Goal: Information Seeking & Learning: Learn about a topic

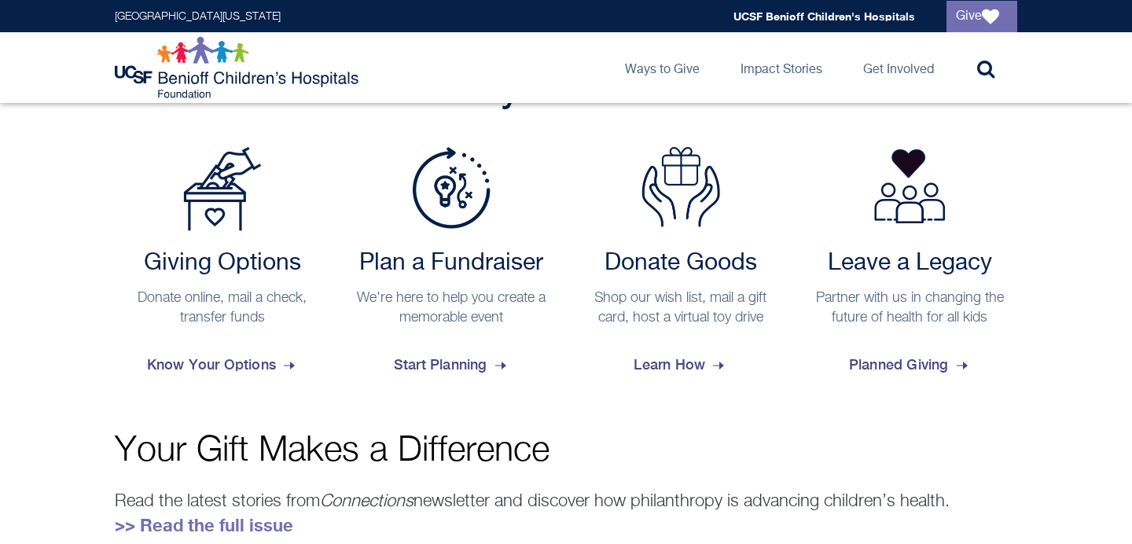
scroll to position [629, 0]
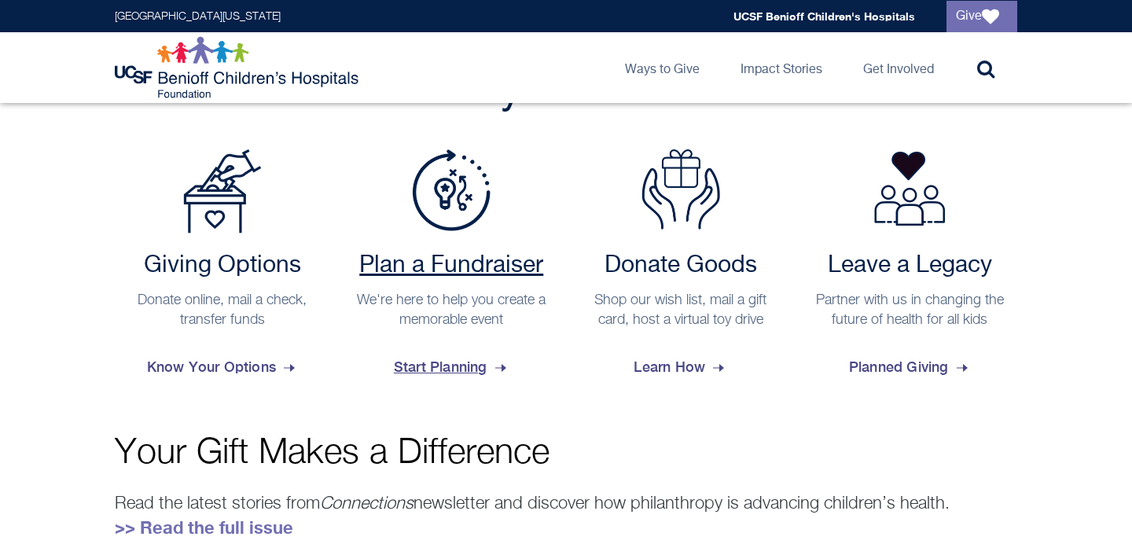
click at [420, 353] on span "Start Planning" at bounding box center [452, 367] width 116 height 42
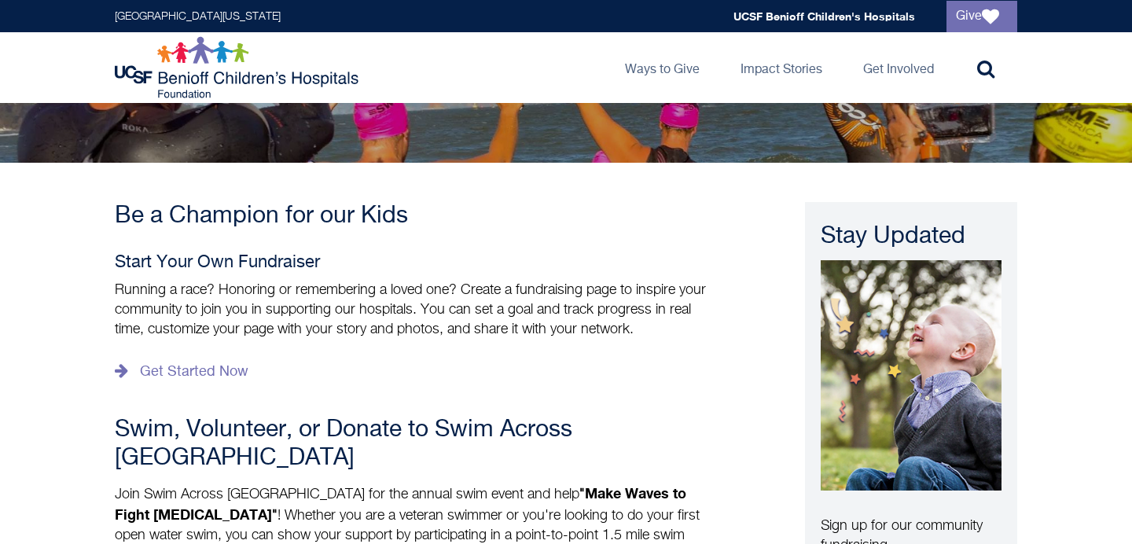
scroll to position [94, 0]
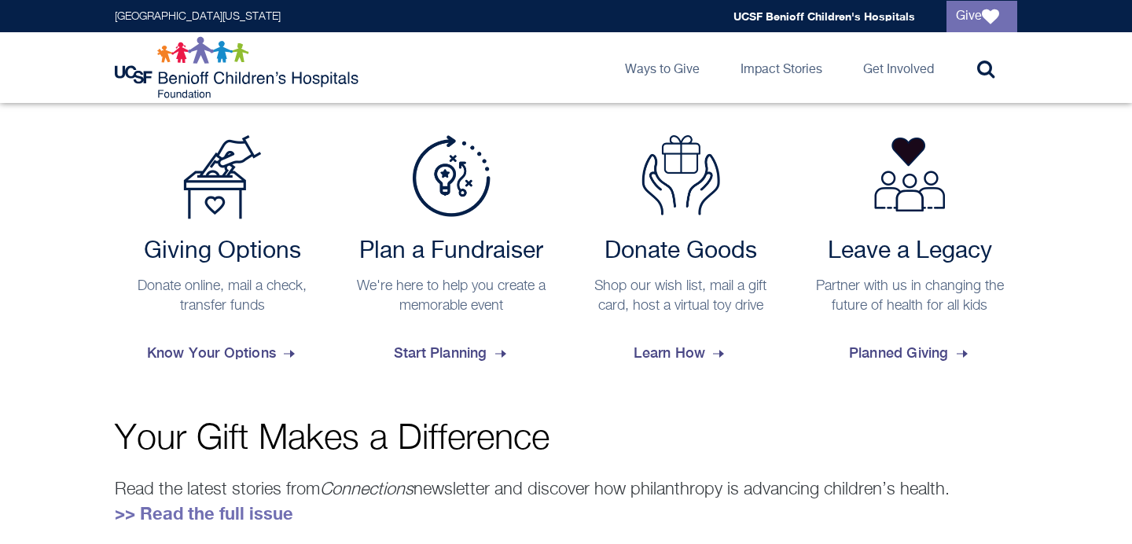
scroll to position [649, 0]
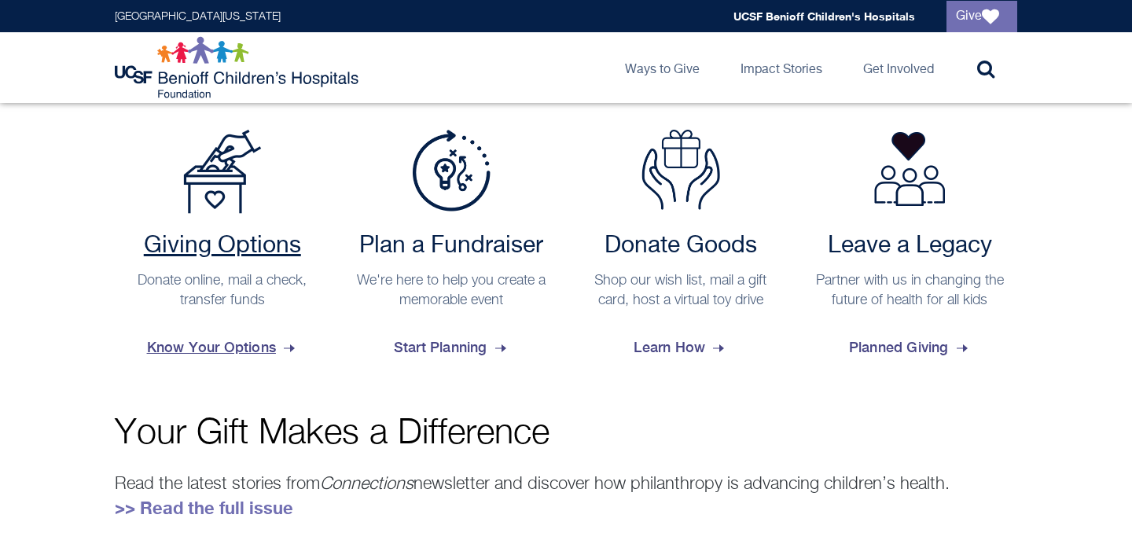
click at [182, 355] on span "Know Your Options" at bounding box center [222, 347] width 151 height 42
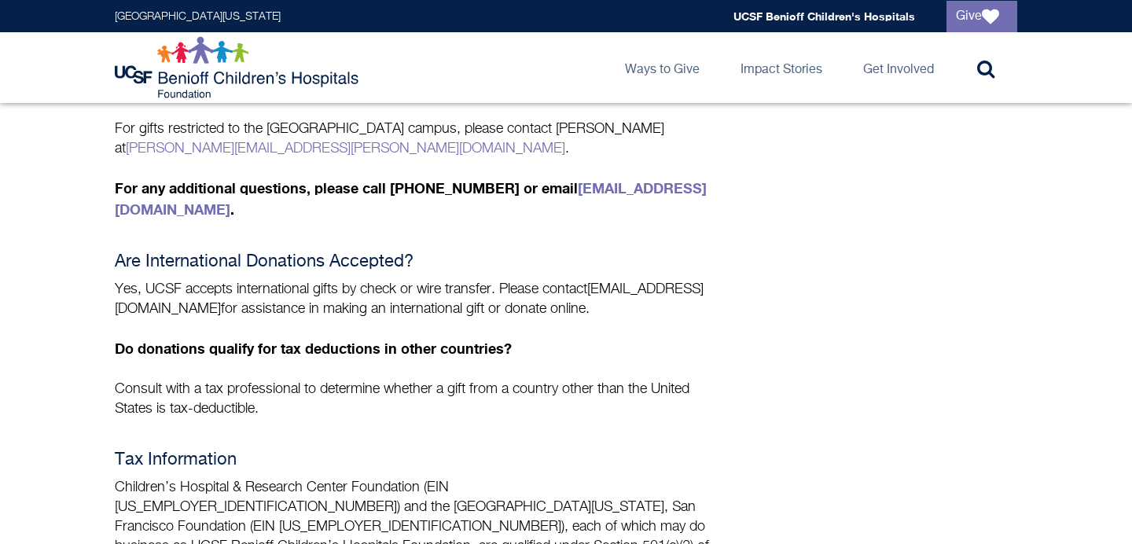
scroll to position [1319, 0]
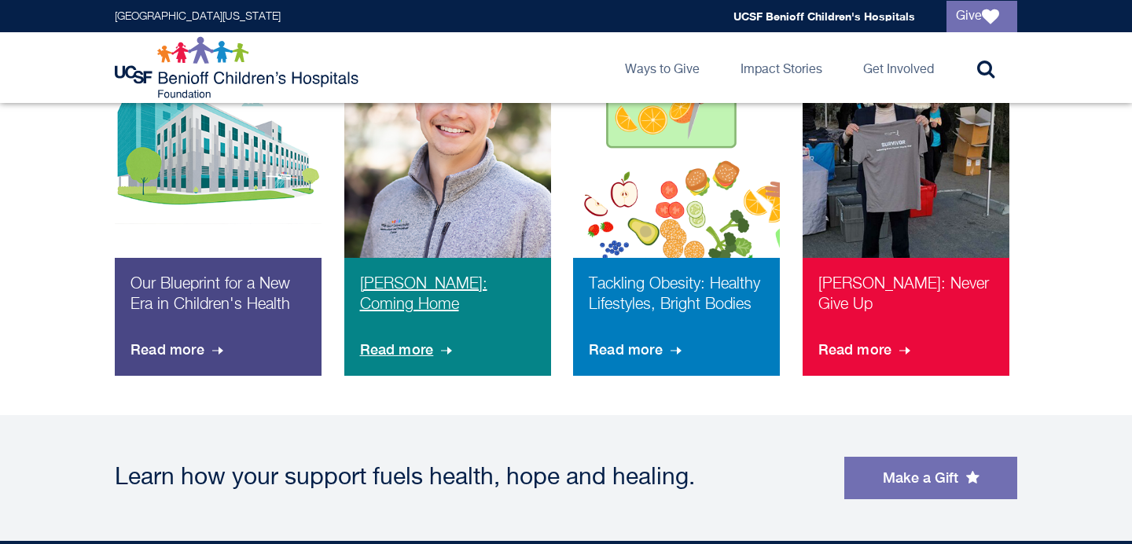
scroll to position [1056, 0]
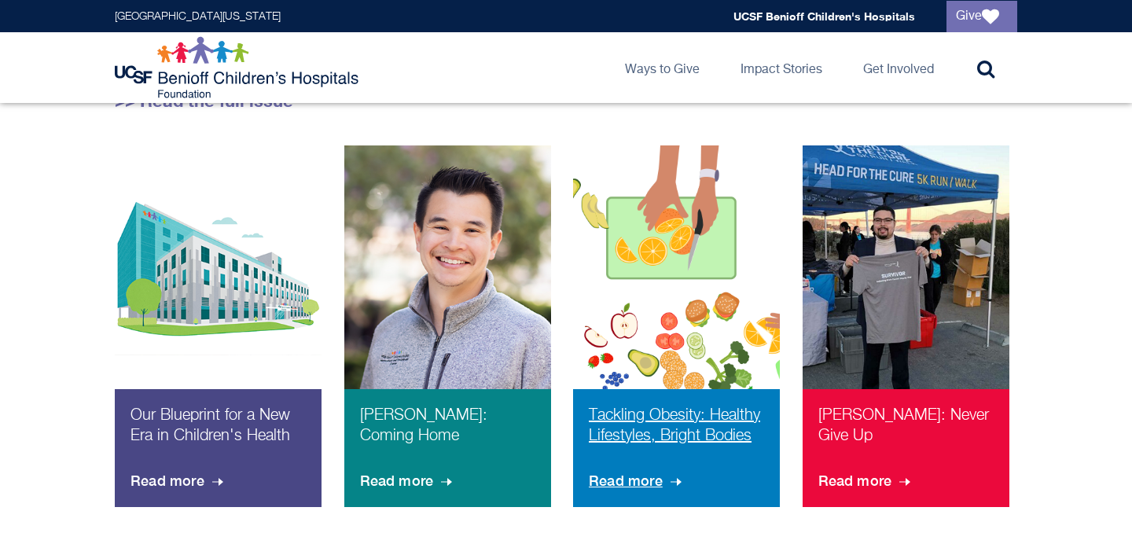
click at [706, 387] on img at bounding box center [676, 298] width 207 height 307
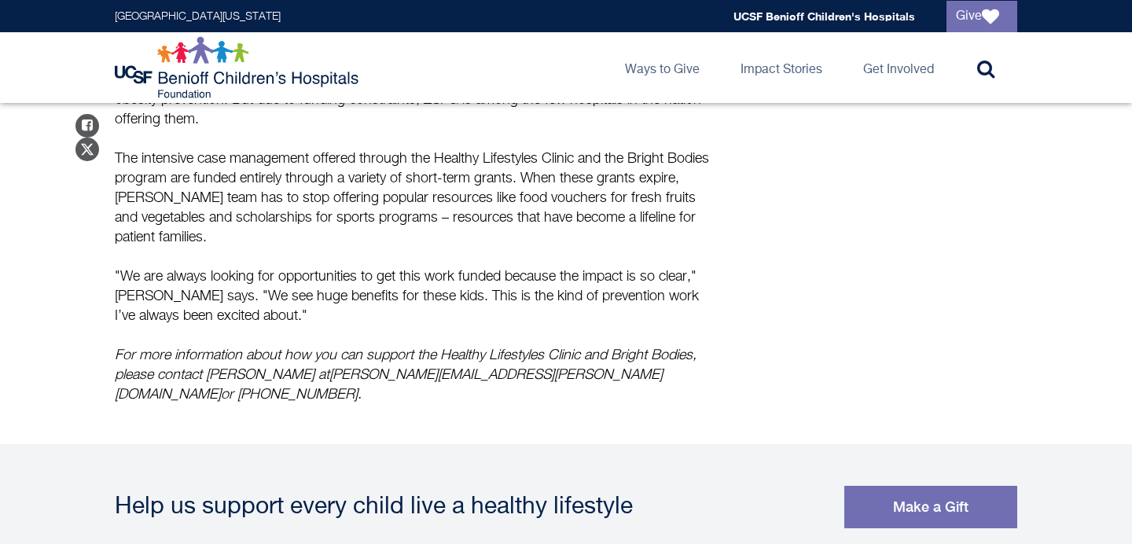
scroll to position [2604, 0]
